Goal: Navigation & Orientation: Find specific page/section

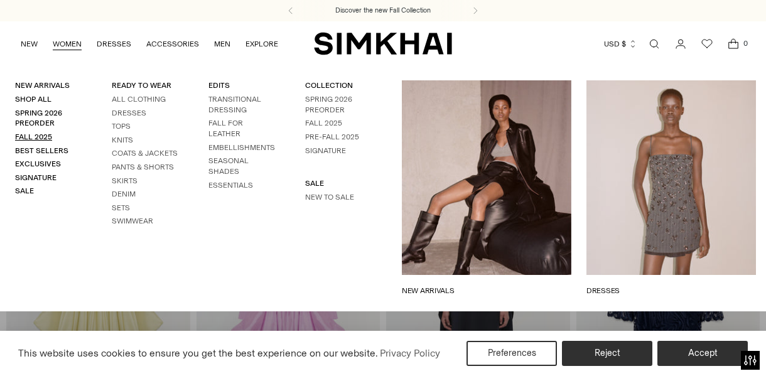
click at [36, 133] on link "Fall 2025" at bounding box center [33, 137] width 37 height 9
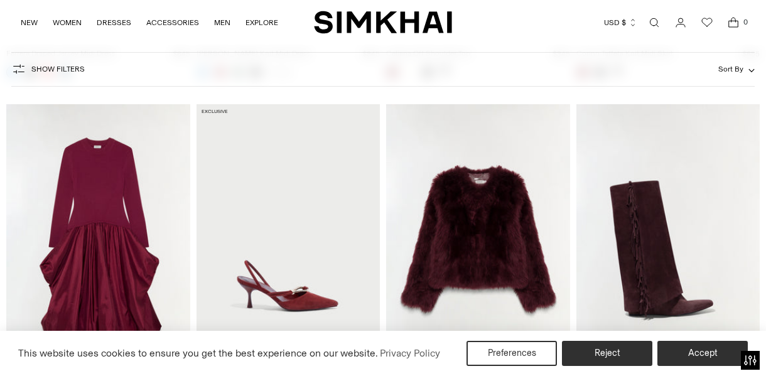
scroll to position [8979, 0]
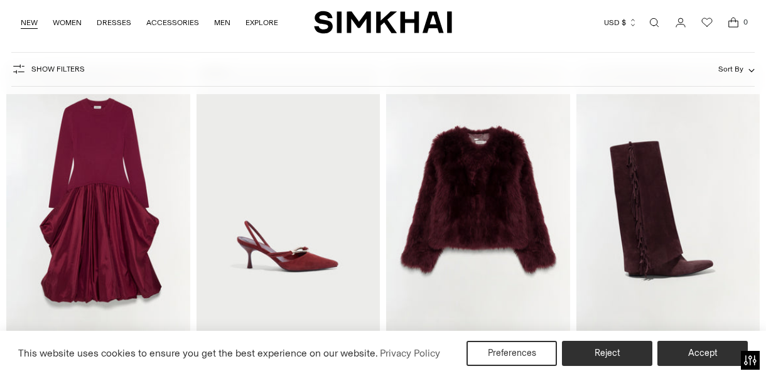
click at [28, 21] on link "NEW" at bounding box center [29, 23] width 17 height 28
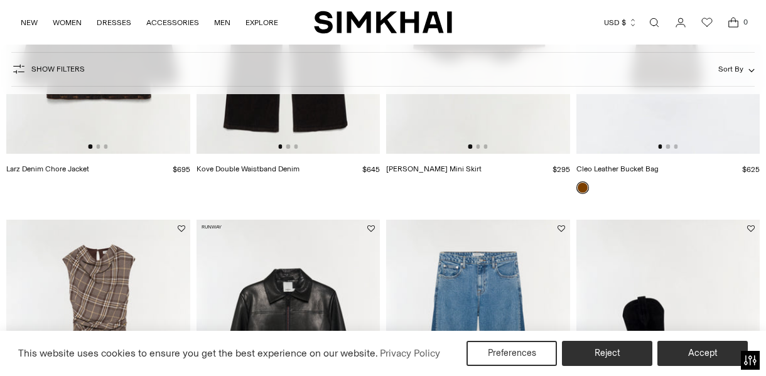
scroll to position [1322, 0]
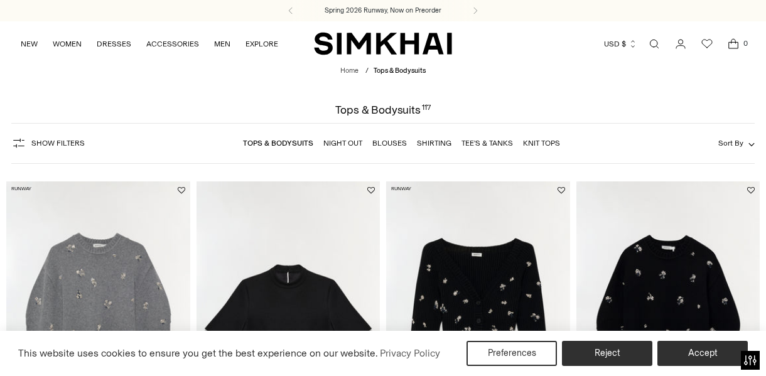
scroll to position [460, 0]
